Goal: Task Accomplishment & Management: Manage account settings

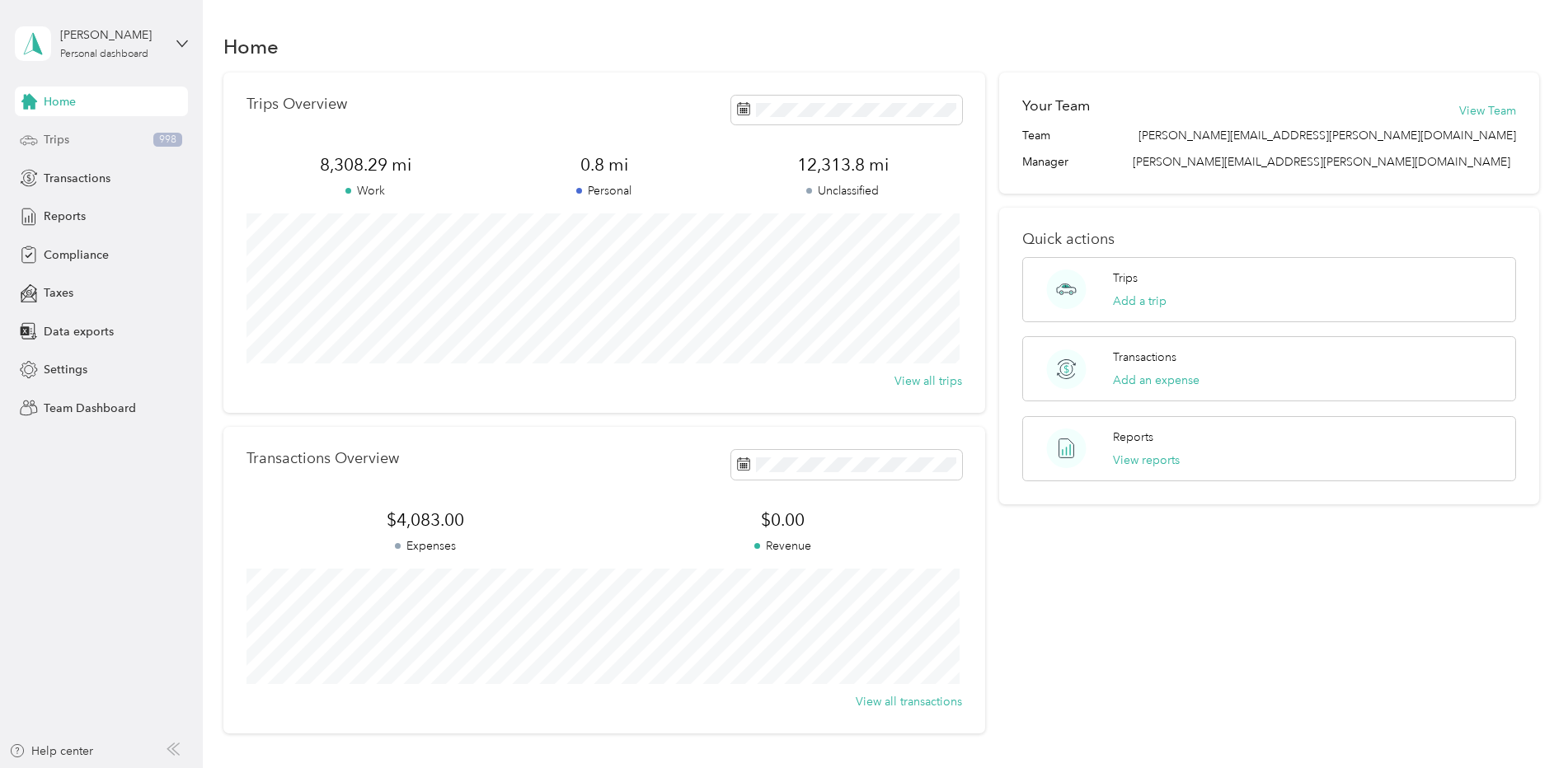
click at [56, 141] on span "Trips" at bounding box center [56, 139] width 25 height 18
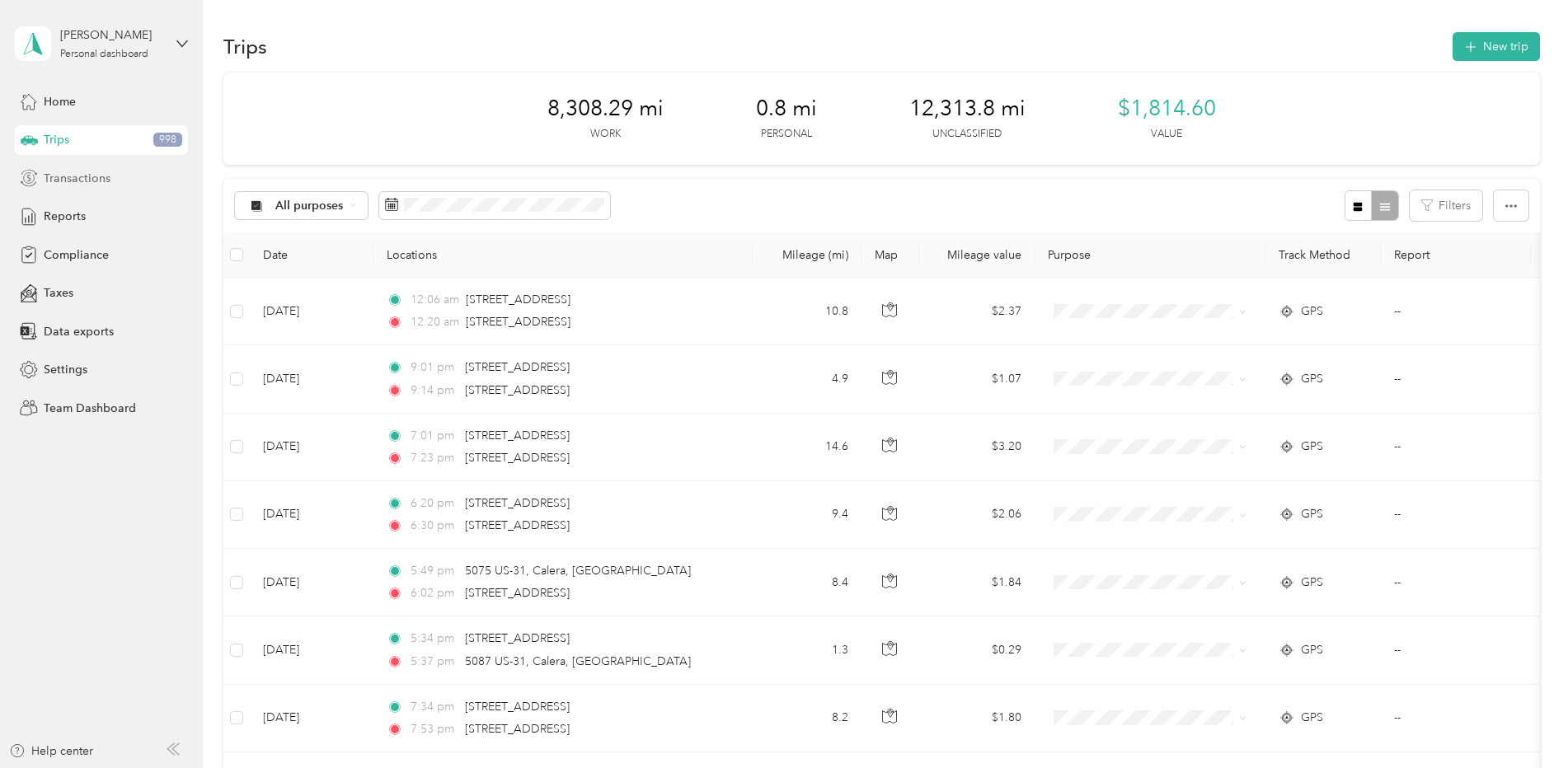
click at [71, 177] on span "Transactions" at bounding box center [77, 178] width 67 height 18
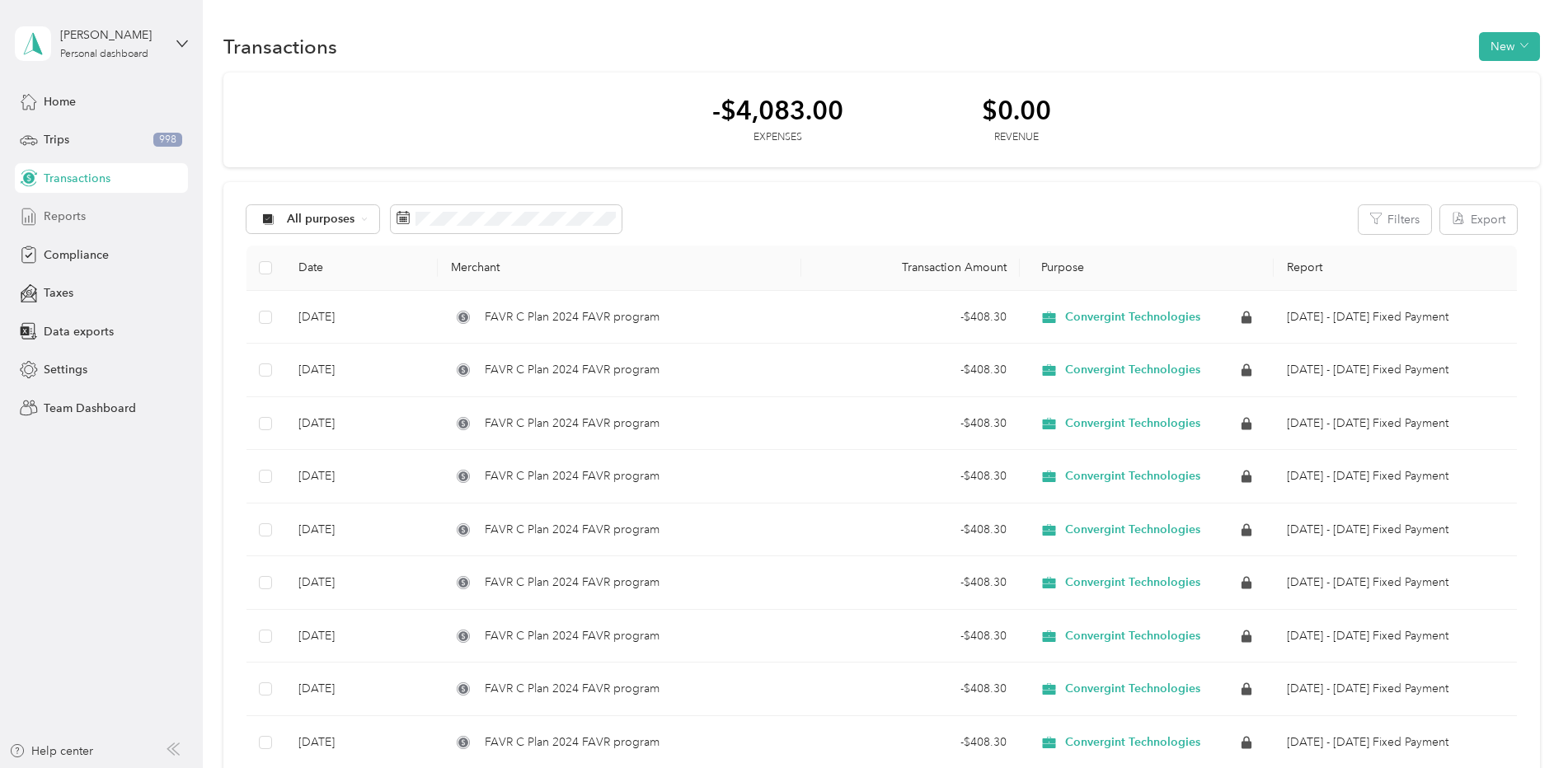
click at [72, 217] on span "Reports" at bounding box center [65, 216] width 42 height 18
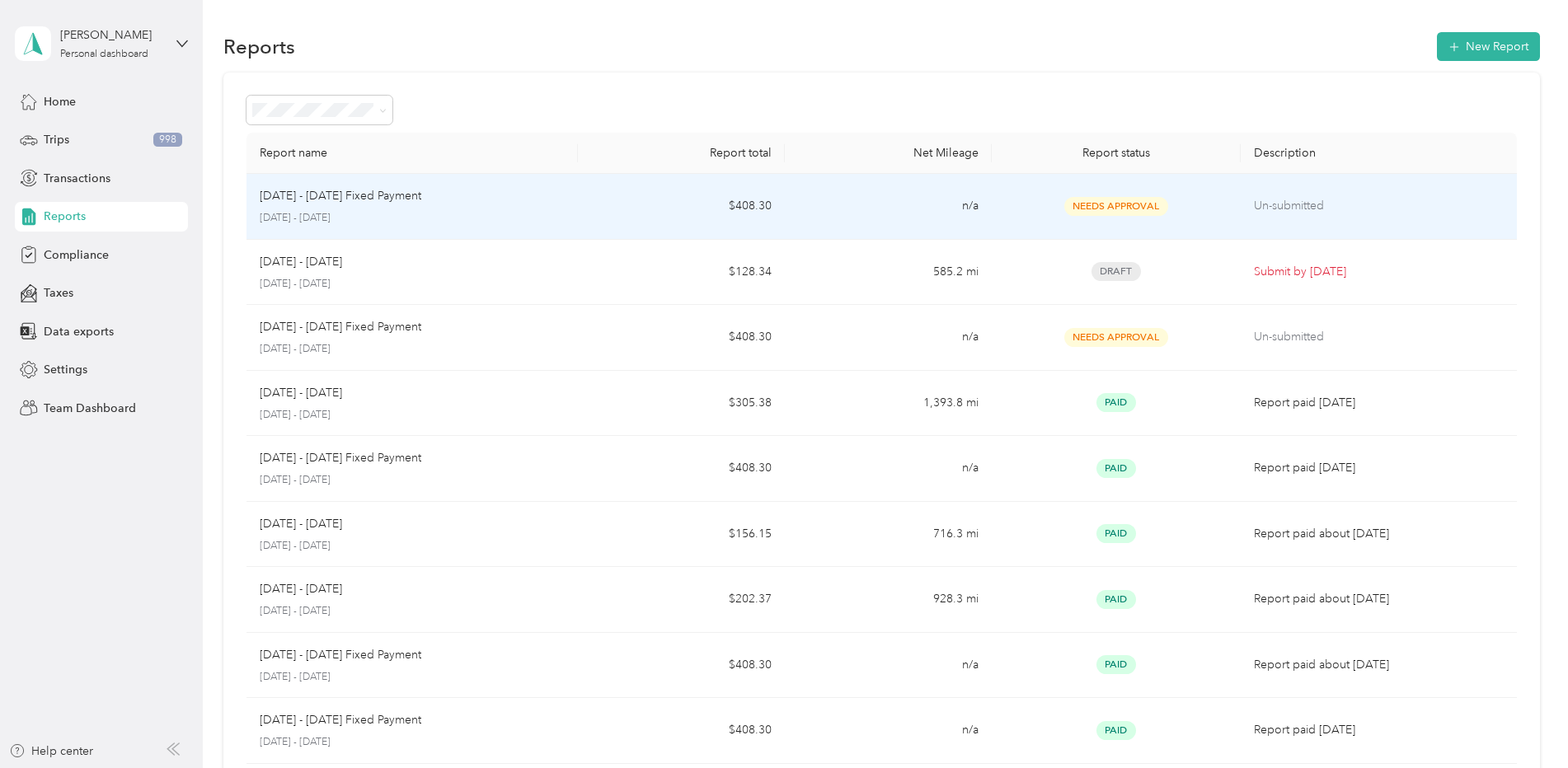
click at [364, 196] on p "[DATE] - [DATE] Fixed Payment" at bounding box center [340, 196] width 161 height 18
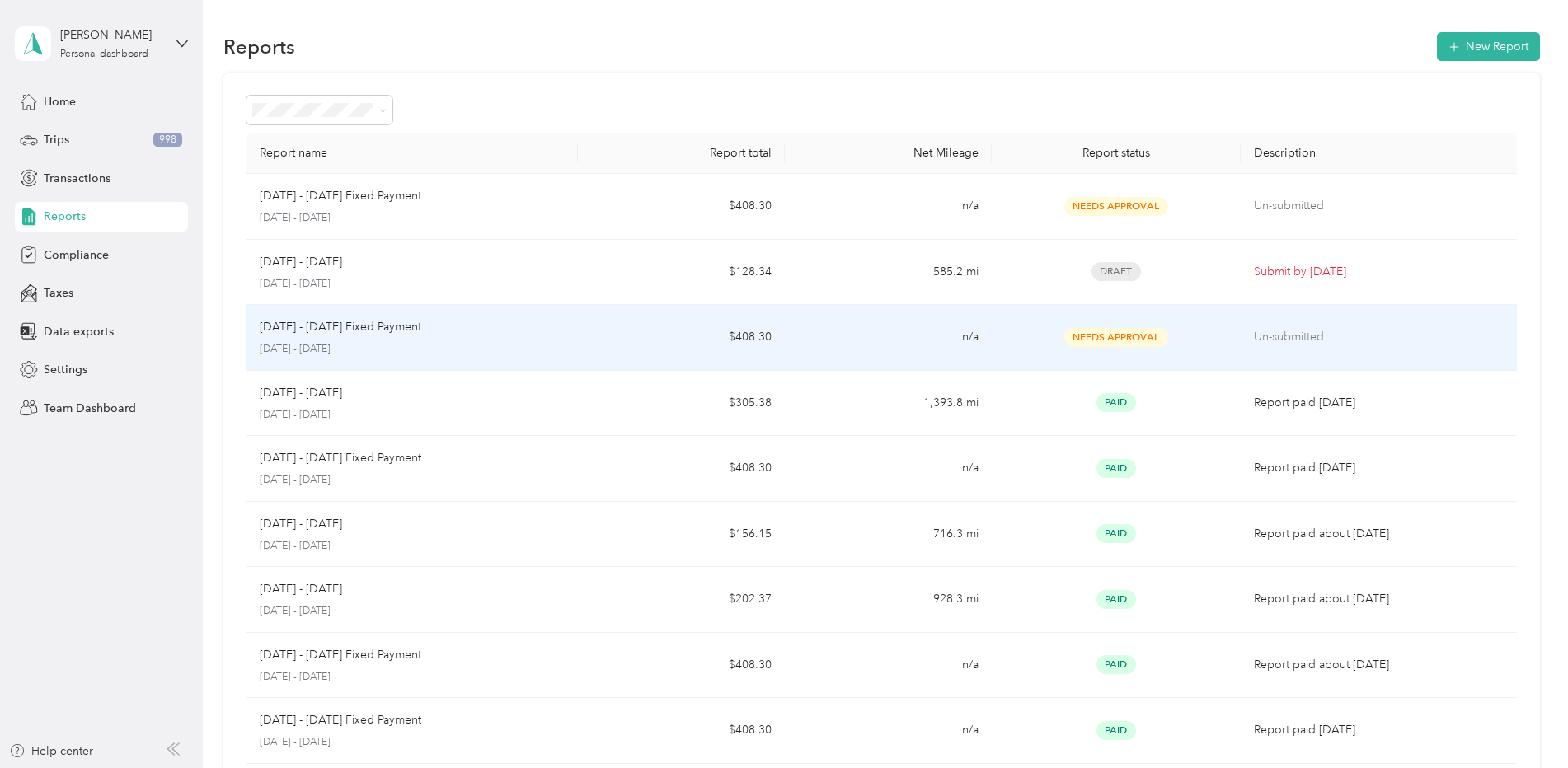
click at [306, 340] on div "[DATE] - [DATE] Fixed Payment [DATE] - [DATE]" at bounding box center [411, 337] width 305 height 39
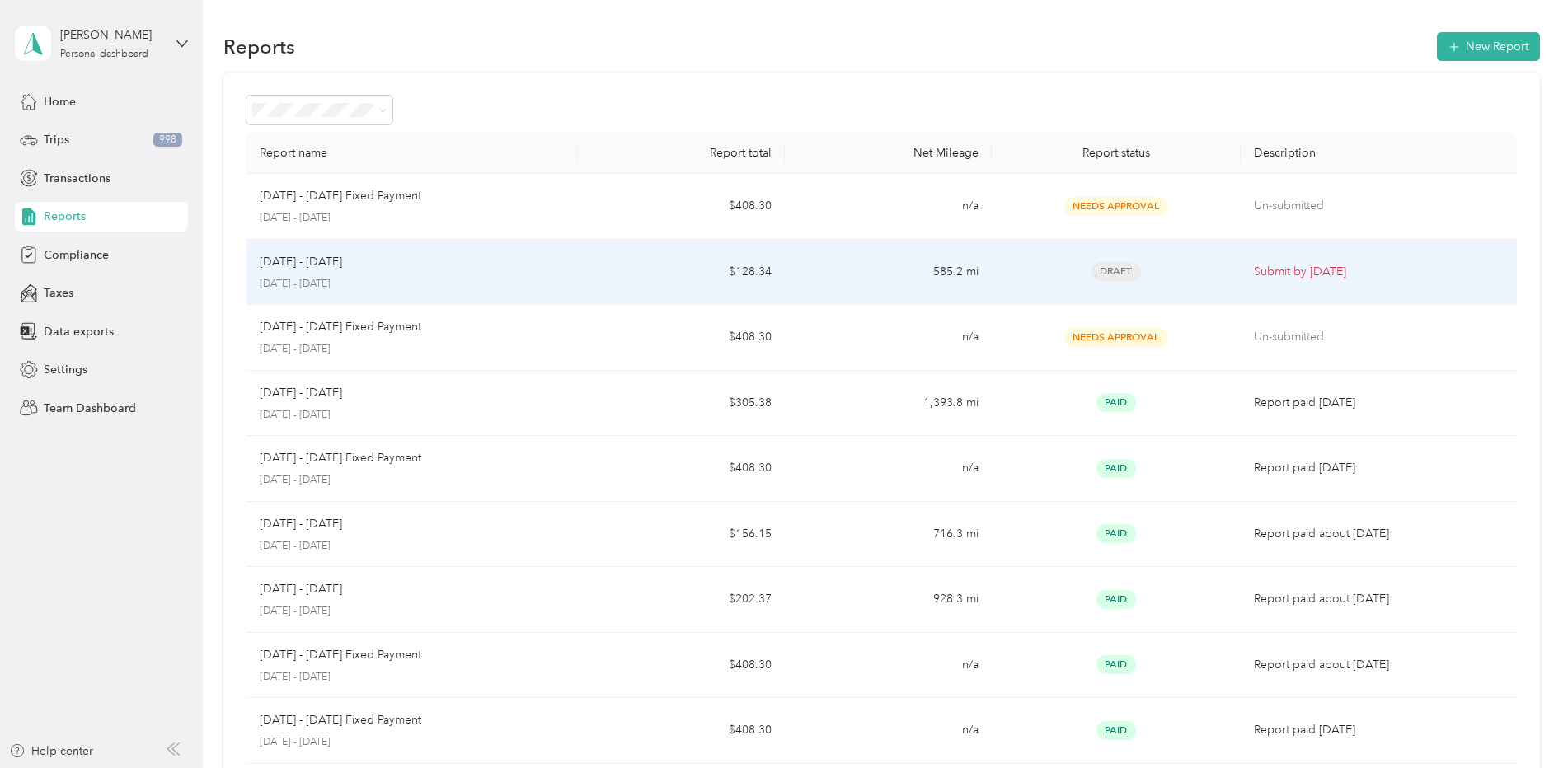
click at [328, 260] on p "[DATE] - [DATE]" at bounding box center [301, 262] width 82 height 18
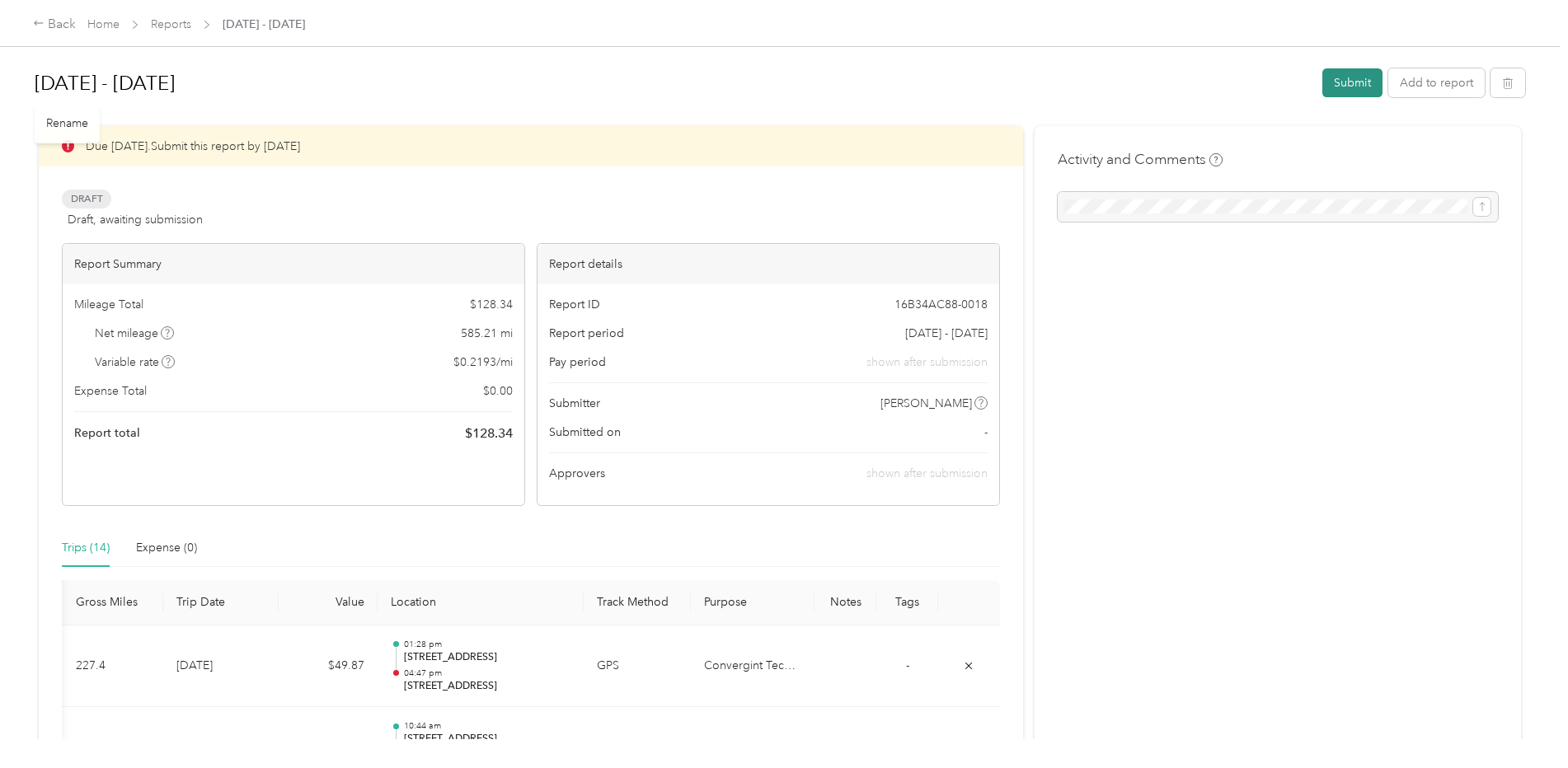
click at [1349, 78] on button "Submit" at bounding box center [1352, 83] width 60 height 29
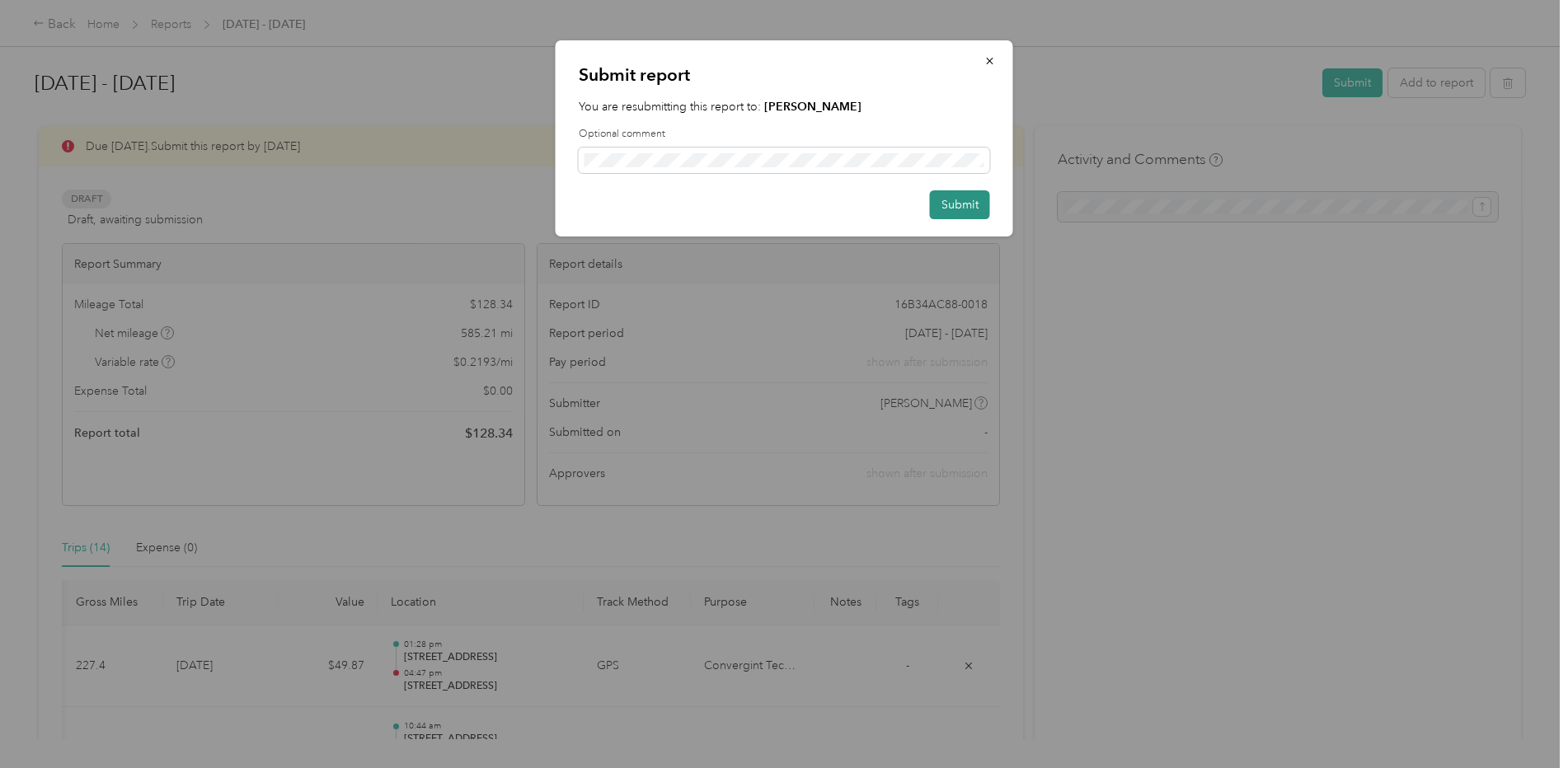
click at [943, 206] on button "Submit" at bounding box center [960, 205] width 60 height 29
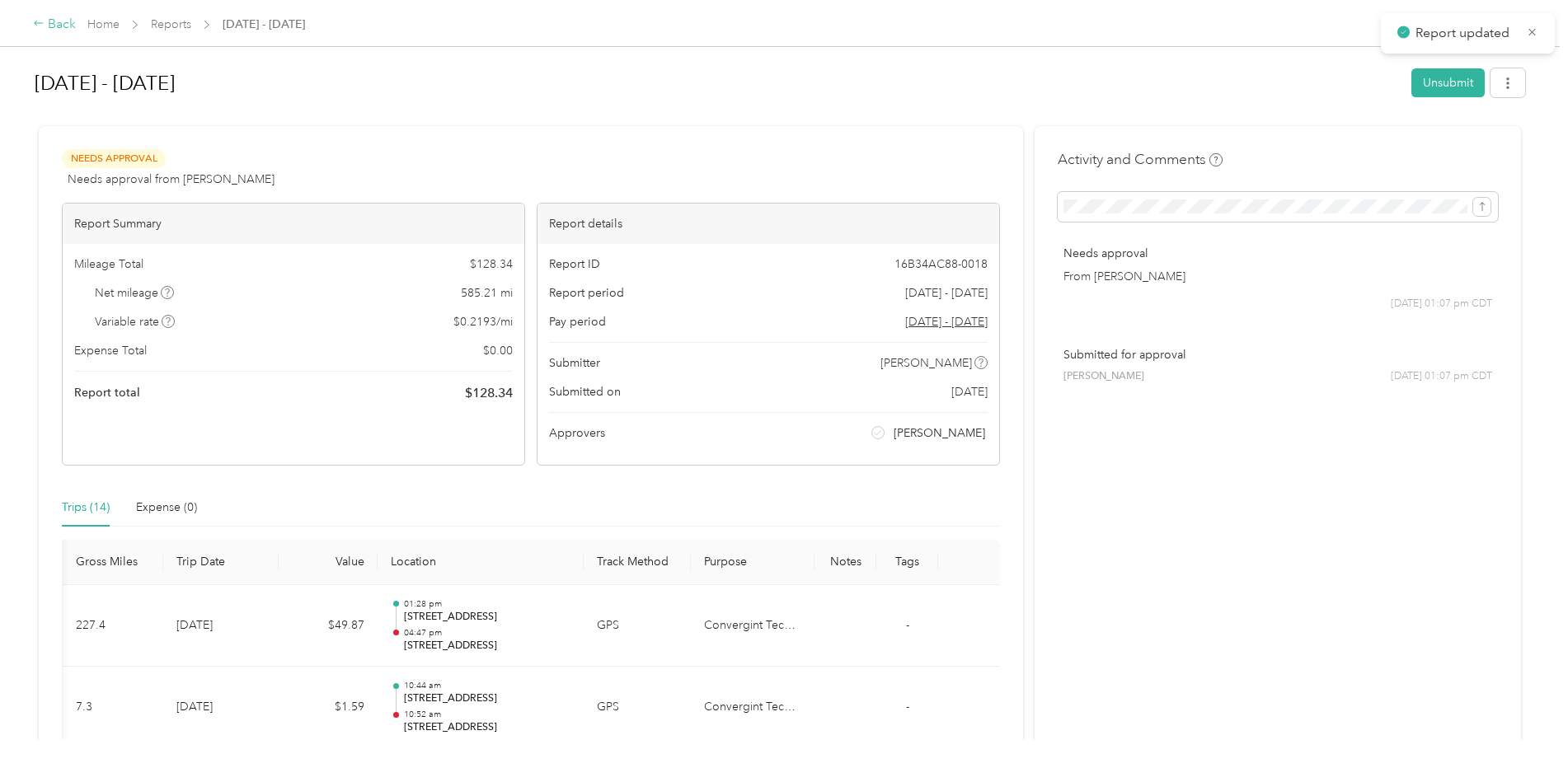
click at [71, 30] on div "Back" at bounding box center [54, 25] width 43 height 20
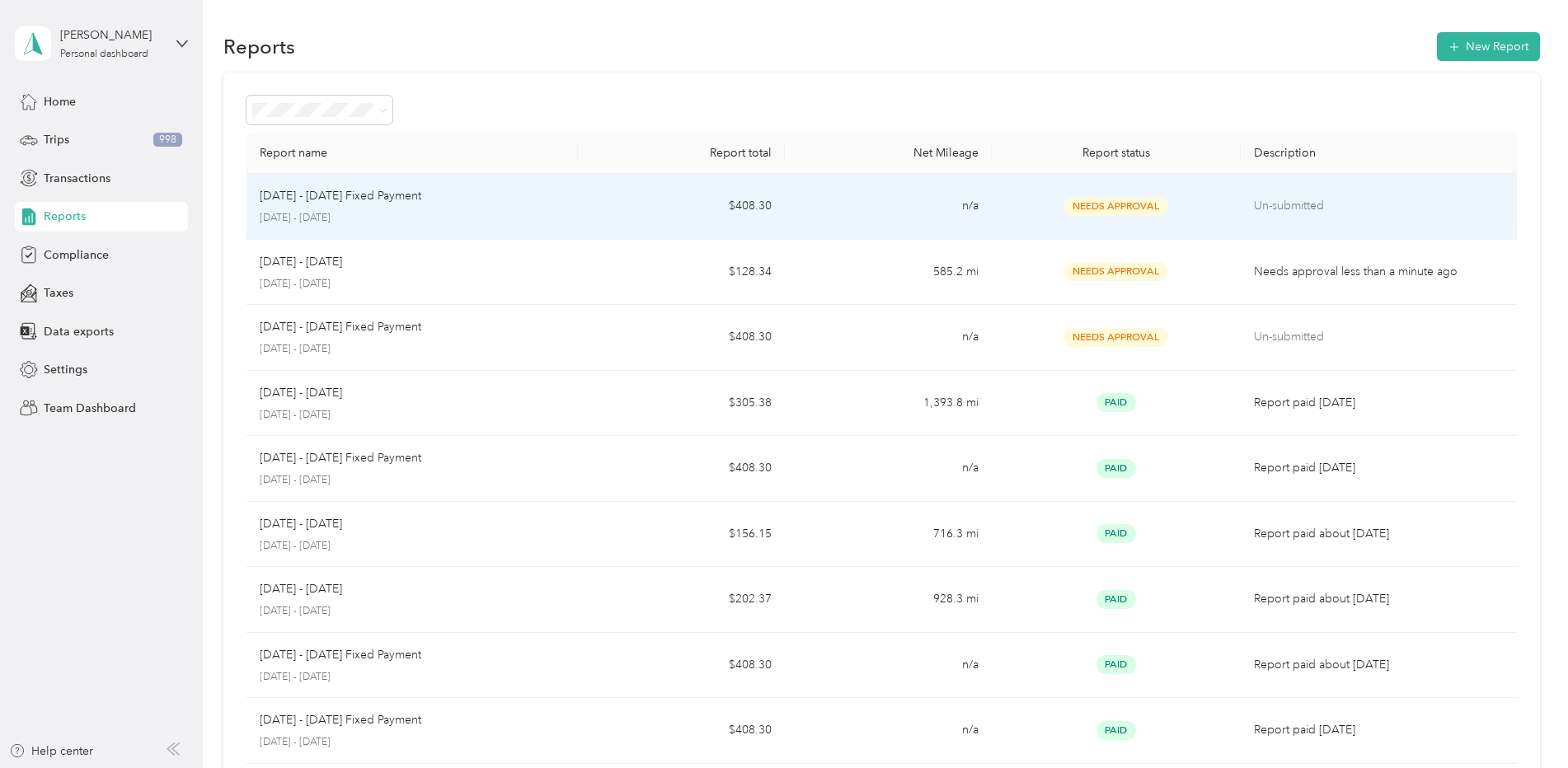
click at [327, 216] on p "[DATE] - [DATE]" at bounding box center [411, 218] width 305 height 15
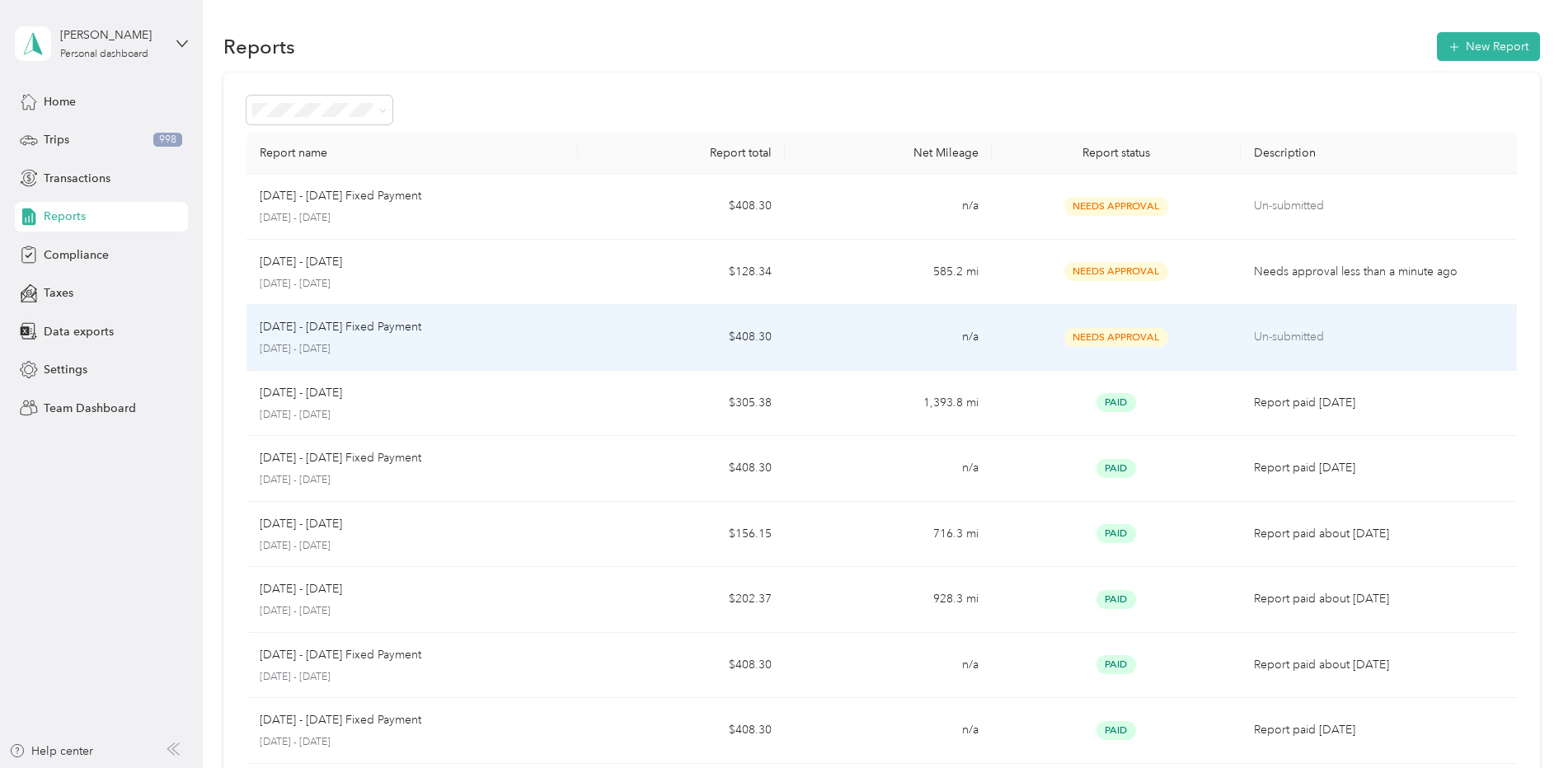
click at [349, 332] on p "[DATE] - [DATE] Fixed Payment" at bounding box center [340, 327] width 161 height 18
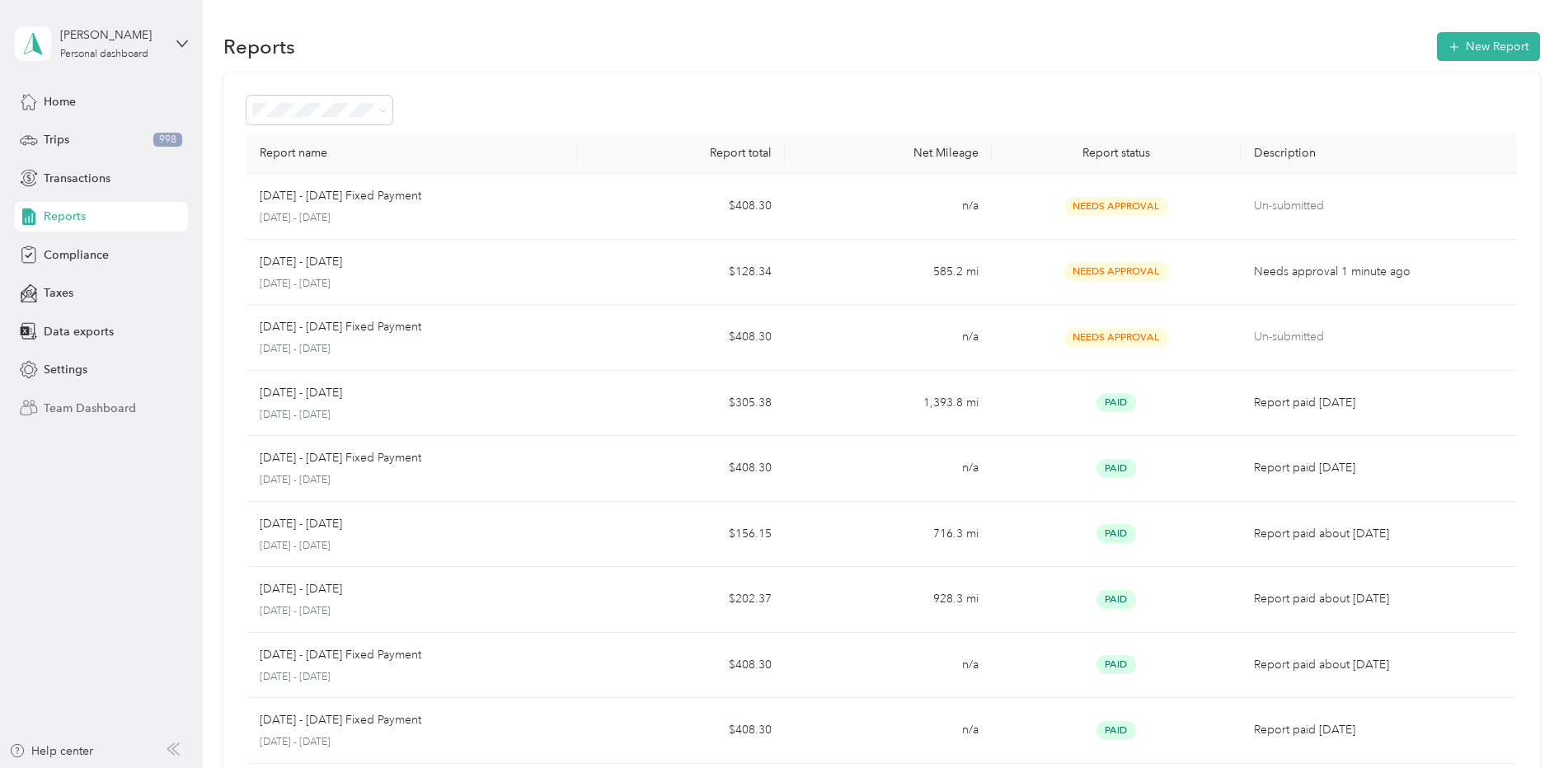
click at [71, 406] on span "Team Dashboard" at bounding box center [90, 408] width 92 height 18
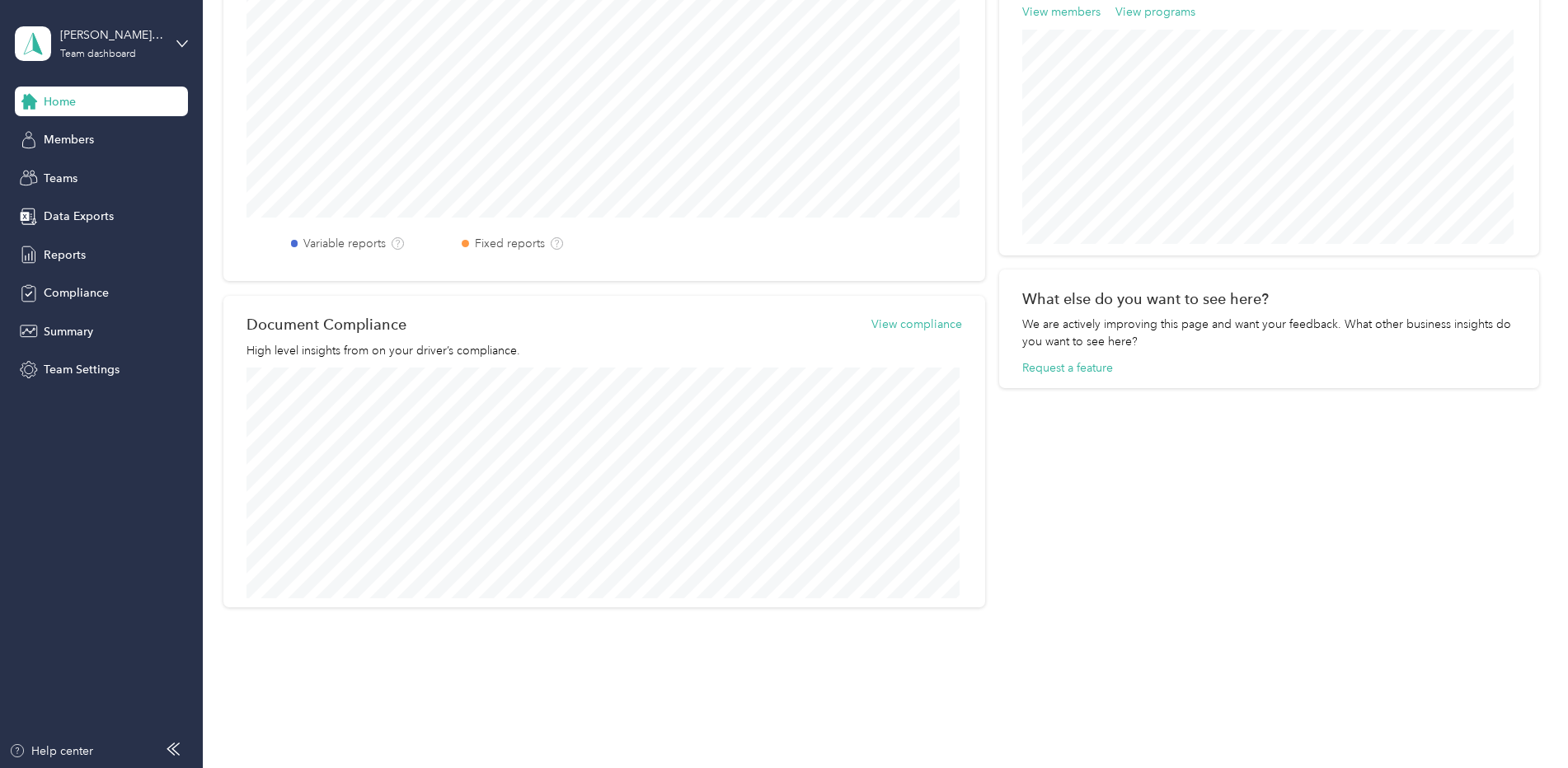
scroll to position [613, 0]
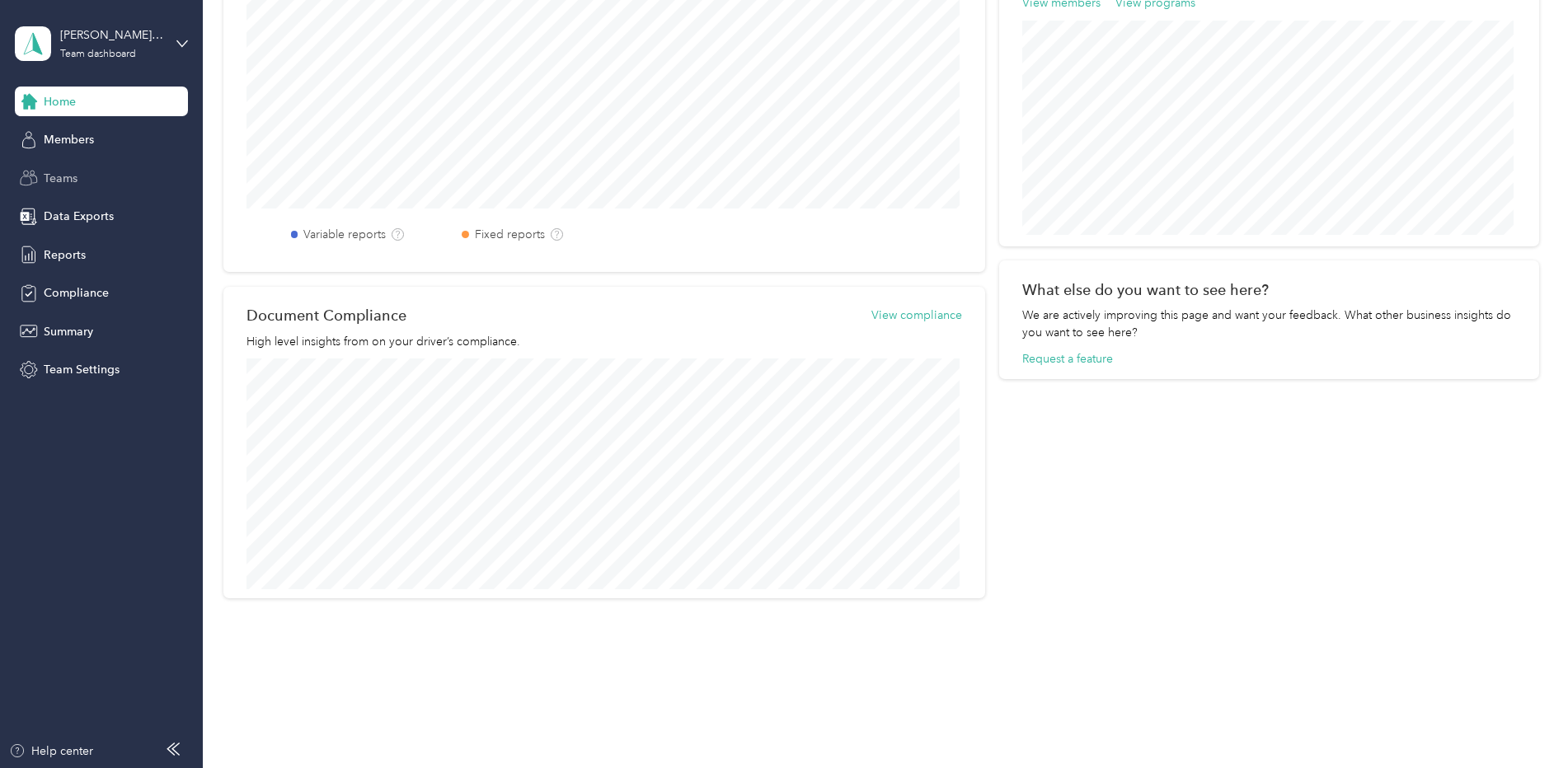
click at [71, 170] on span "Teams" at bounding box center [60, 178] width 34 height 18
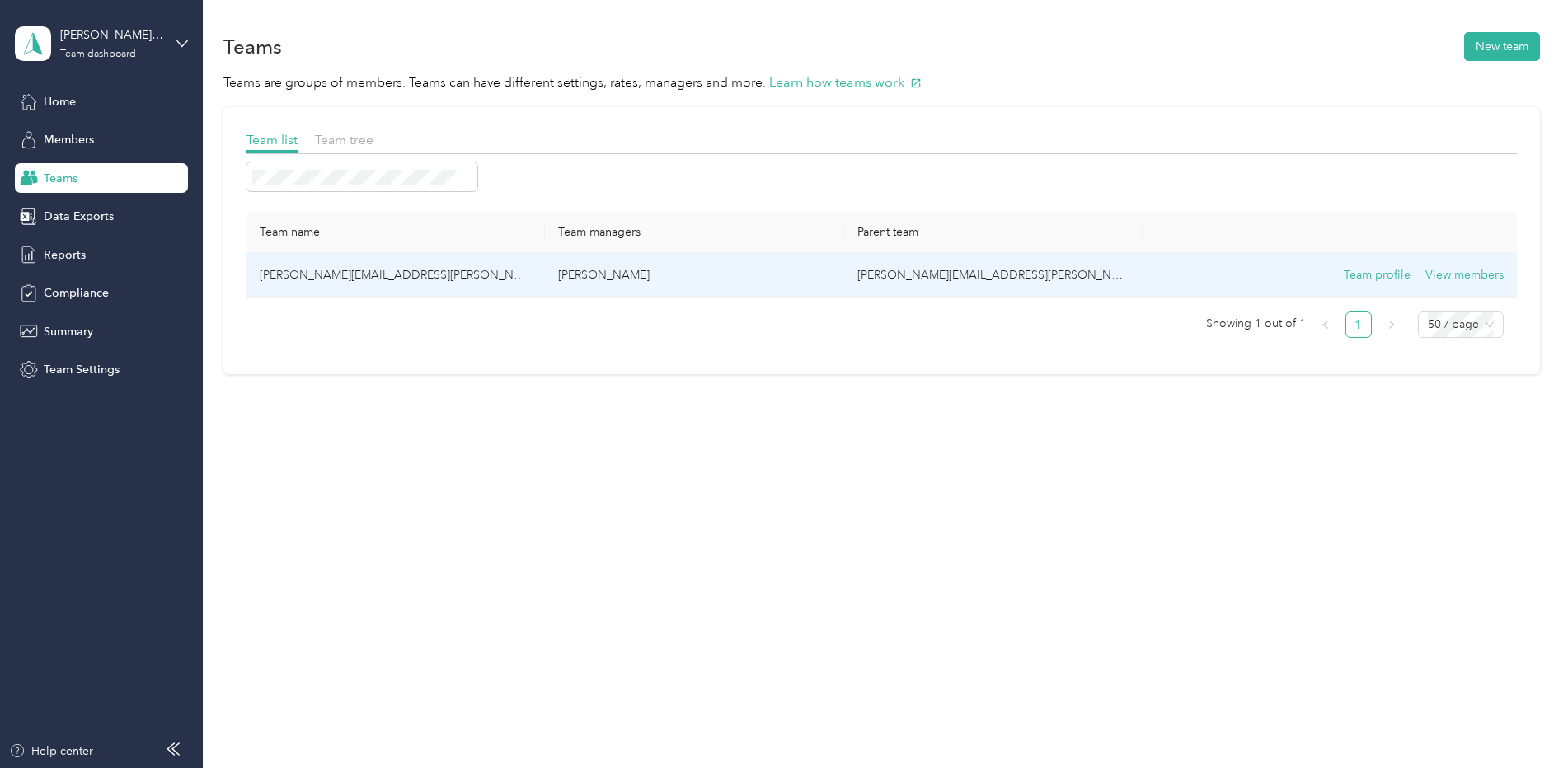
click at [344, 269] on td "[PERSON_NAME][EMAIL_ADDRESS][PERSON_NAME][DOMAIN_NAME]" at bounding box center [396, 275] width 299 height 45
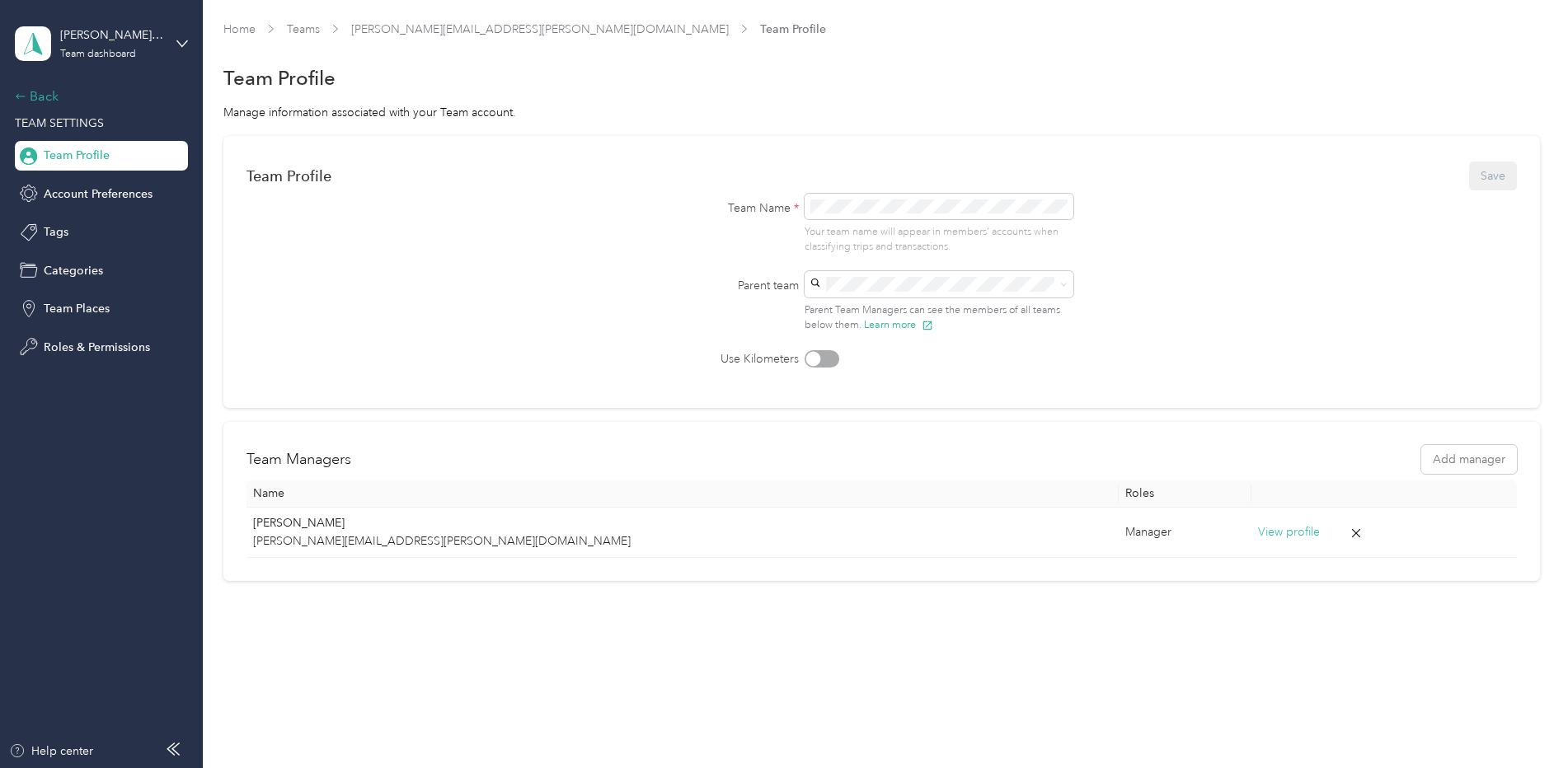
click at [26, 91] on div "Back" at bounding box center [97, 97] width 165 height 20
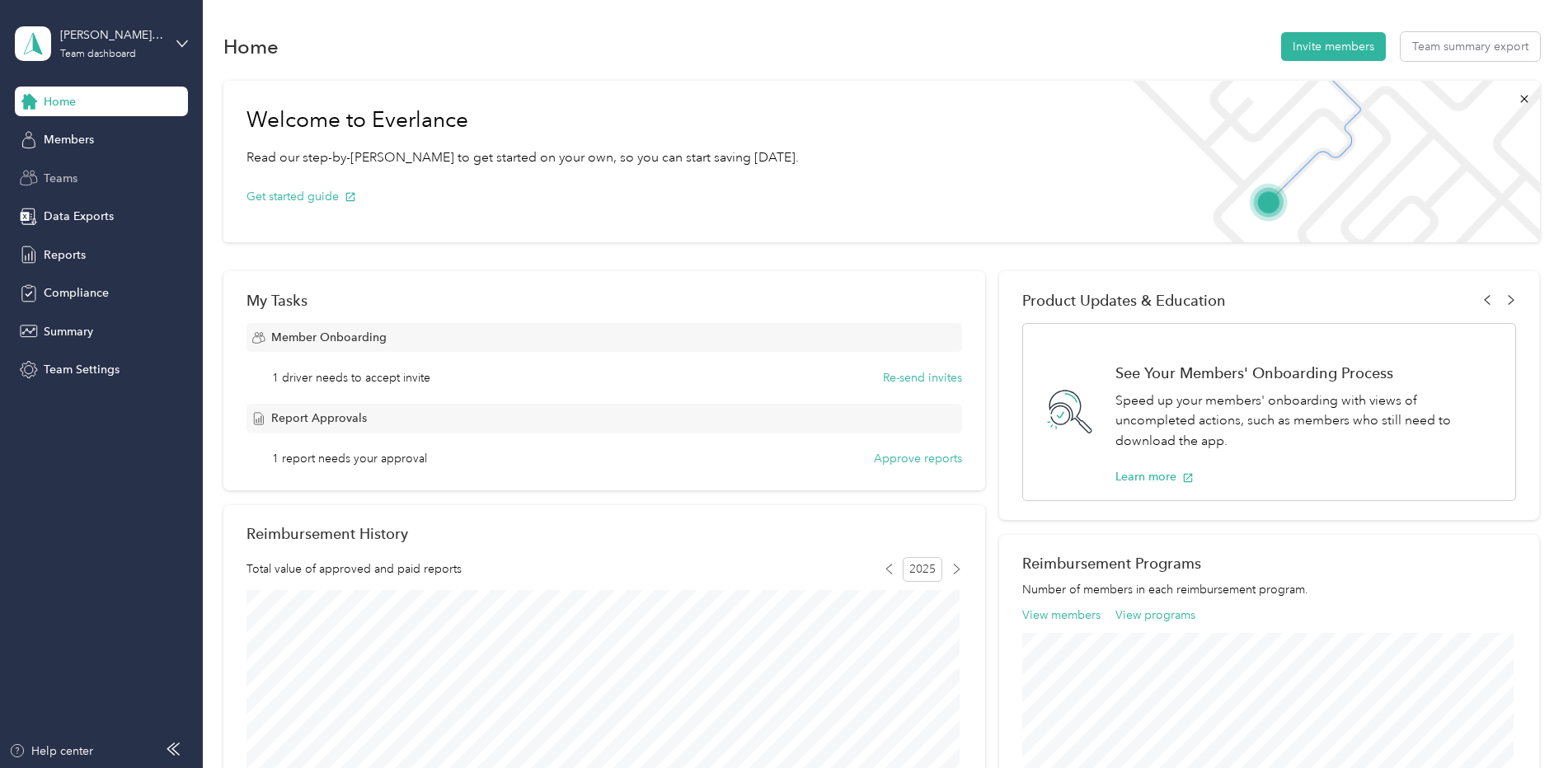
click at [69, 174] on span "Teams" at bounding box center [60, 178] width 34 height 18
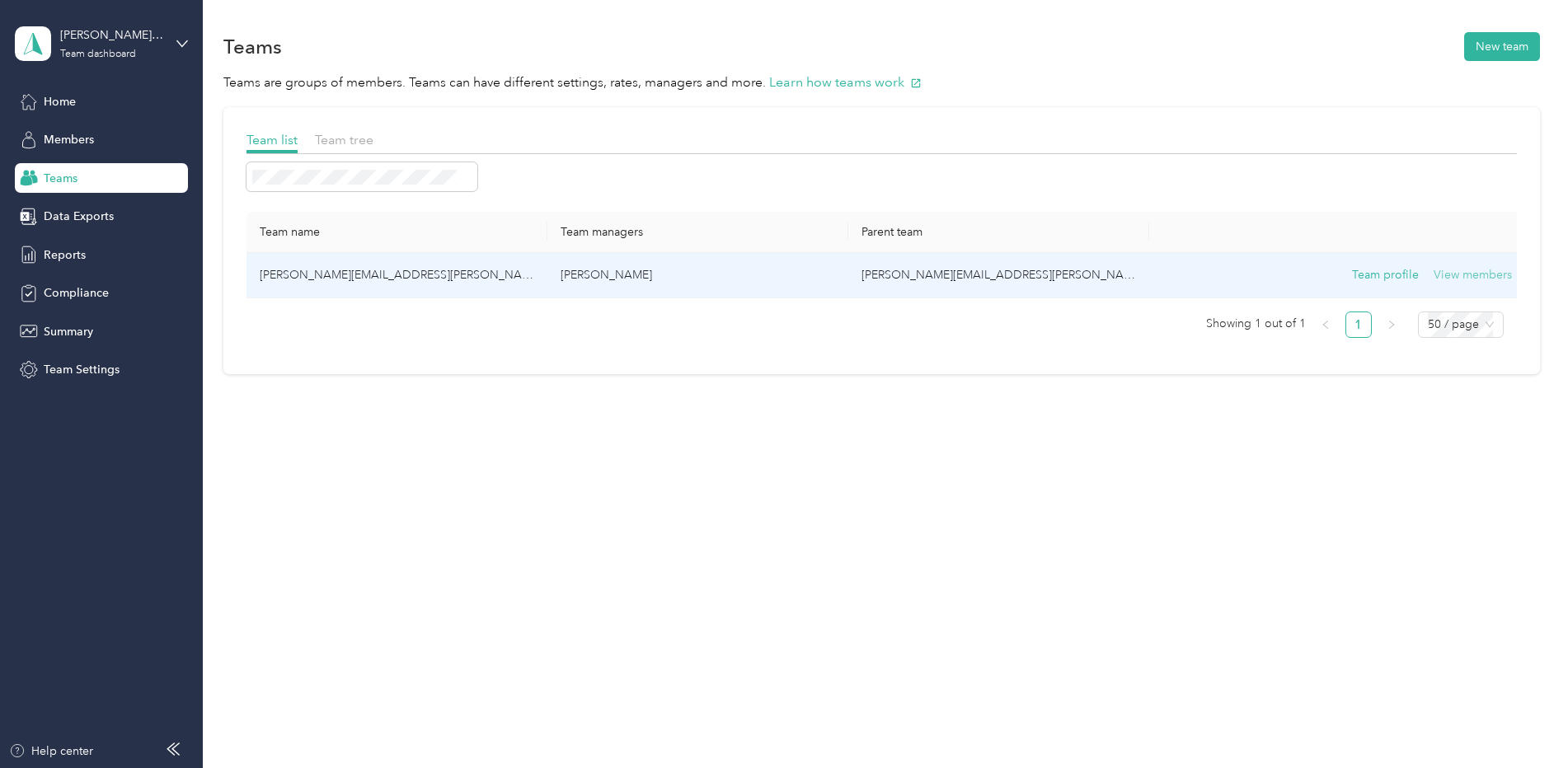
click at [1454, 269] on button "View members" at bounding box center [1472, 275] width 78 height 18
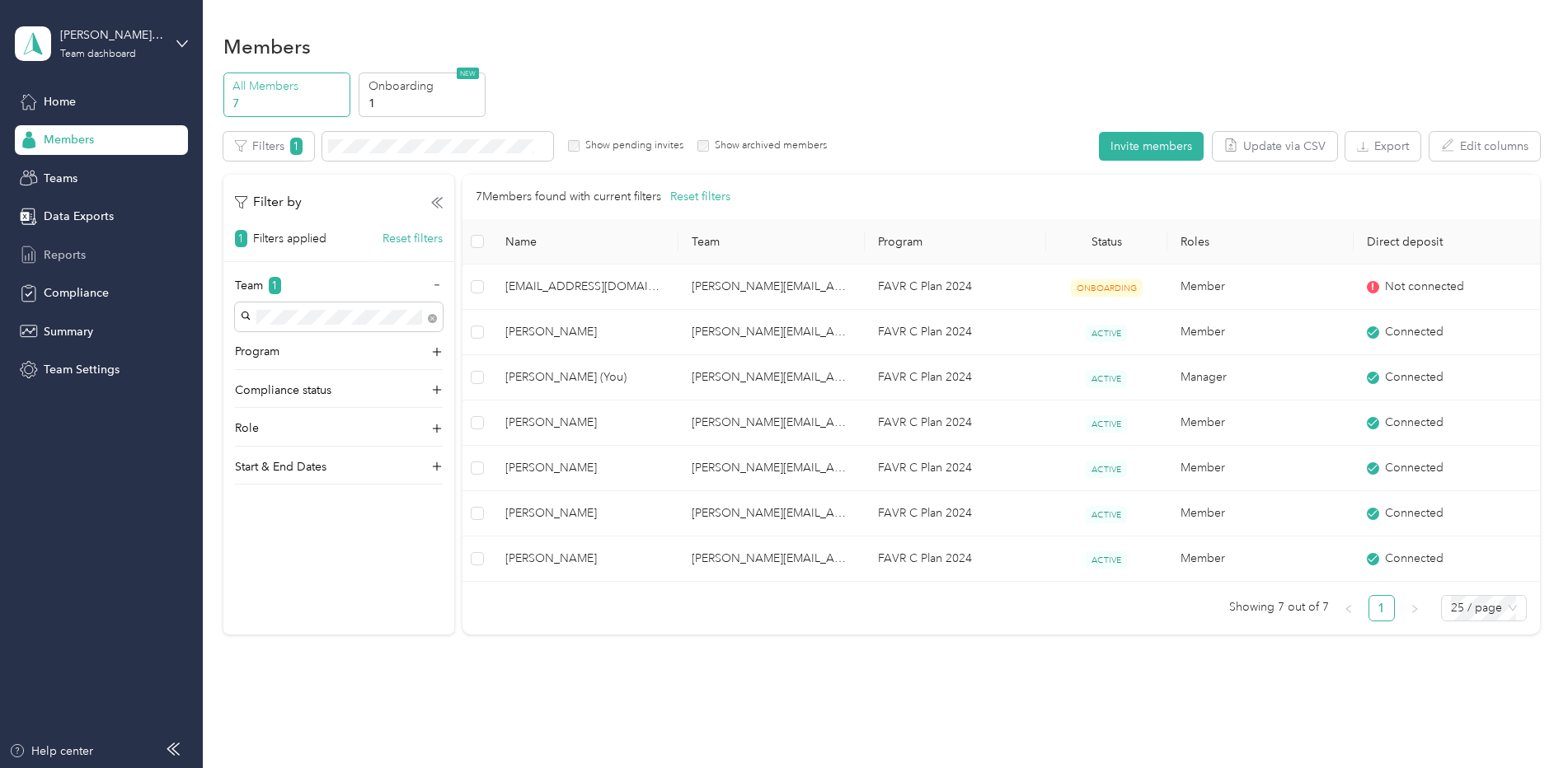
click at [54, 248] on span "Reports" at bounding box center [65, 255] width 42 height 18
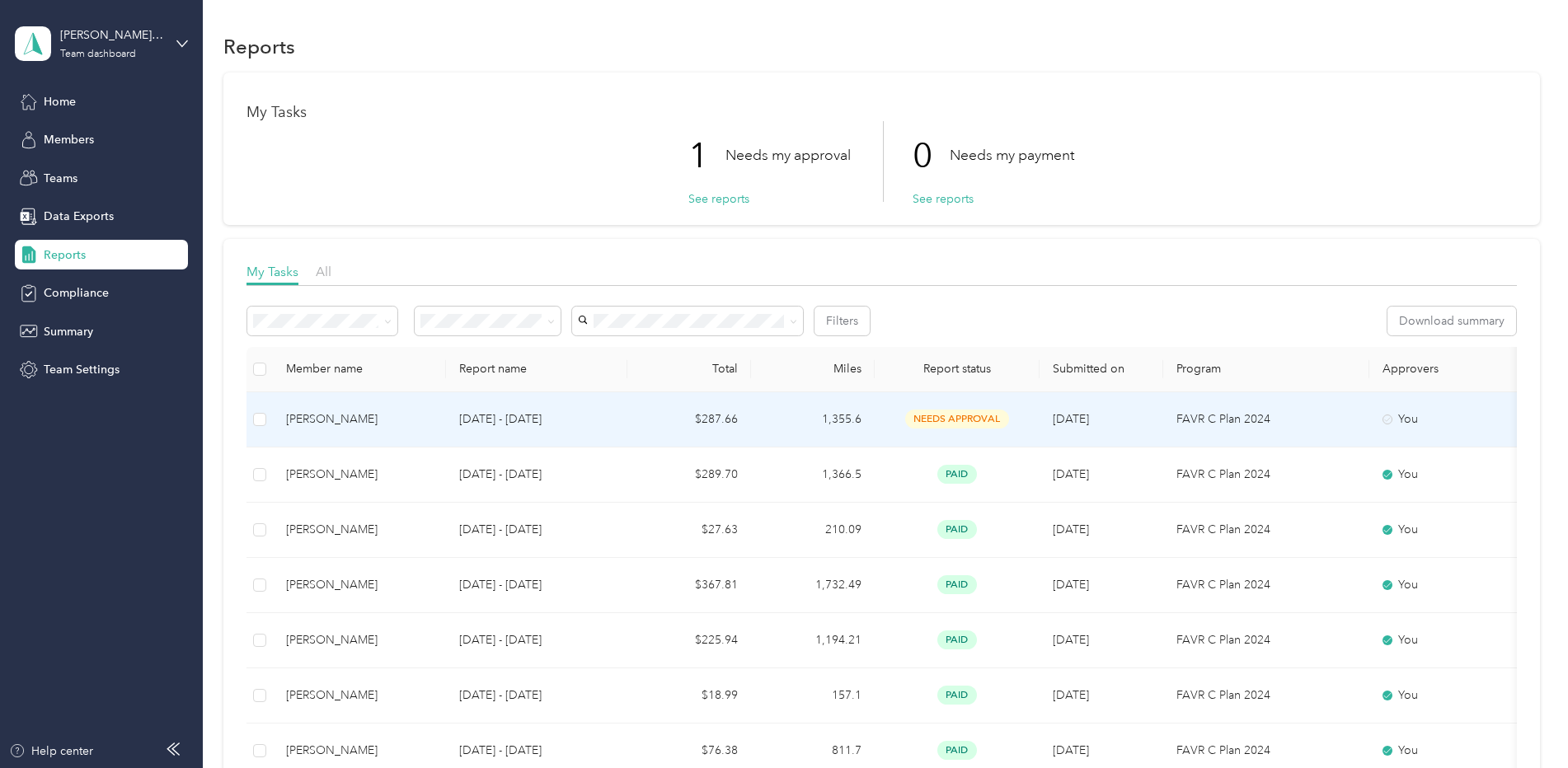
click at [269, 419] on td at bounding box center [259, 420] width 26 height 55
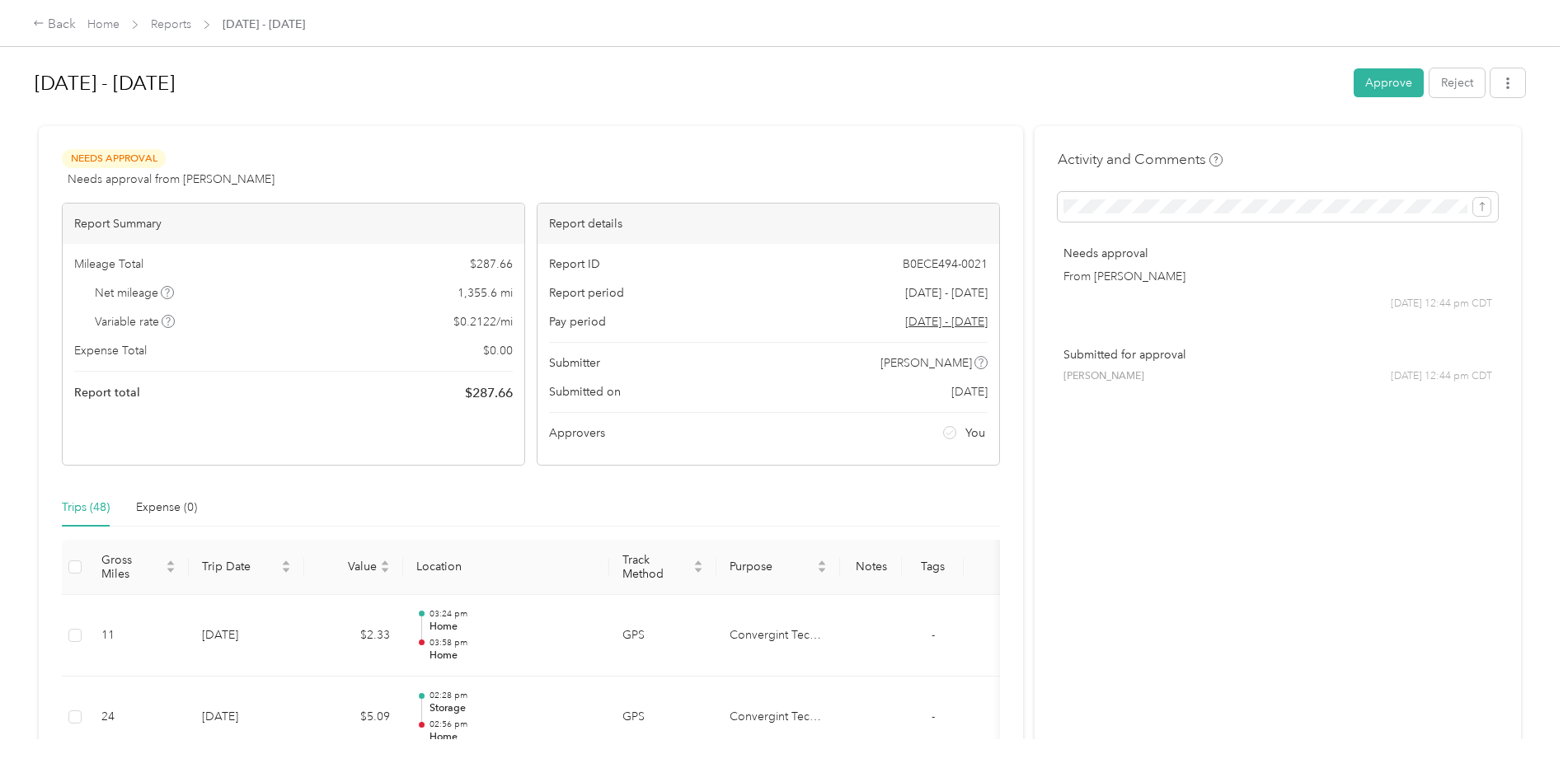
scroll to position [248, 0]
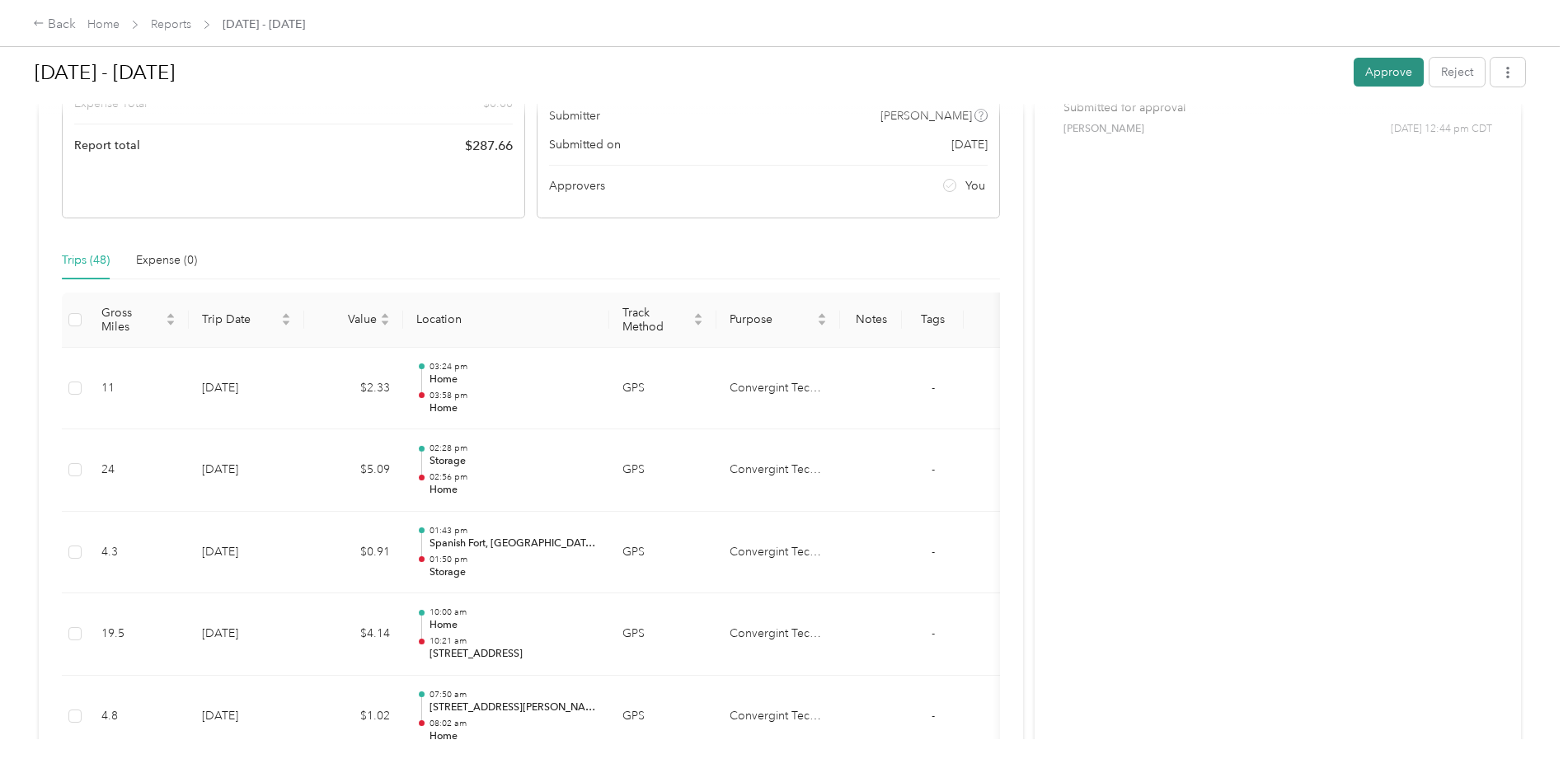
click at [1372, 64] on button "Approve" at bounding box center [1388, 72] width 70 height 29
